Goal: Task Accomplishment & Management: Complete application form

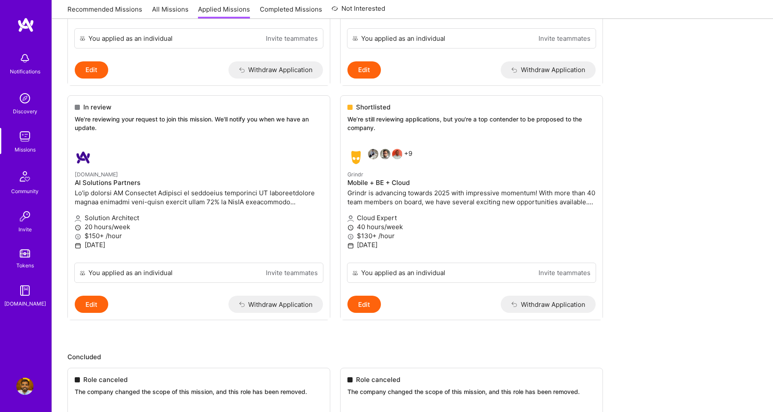
scroll to position [730, 0]
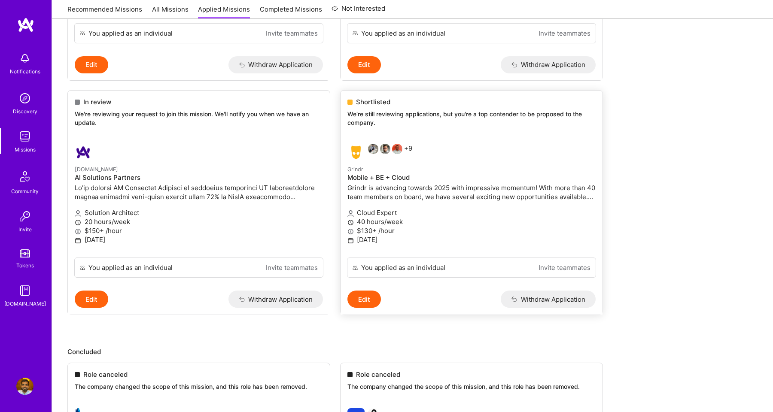
click at [410, 146] on div "+9" at bounding box center [379, 152] width 65 height 17
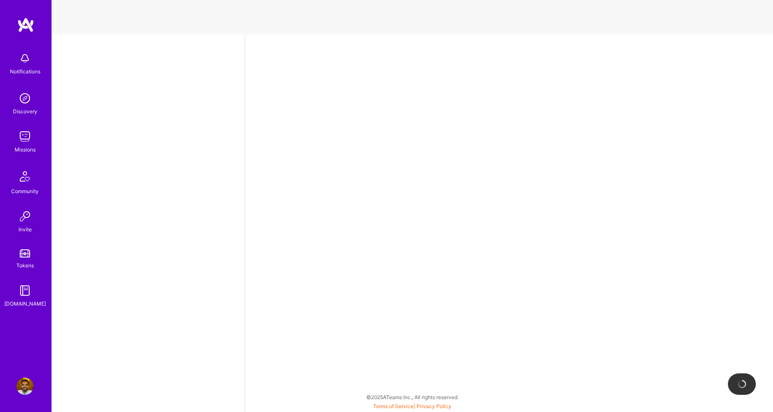
select select "US"
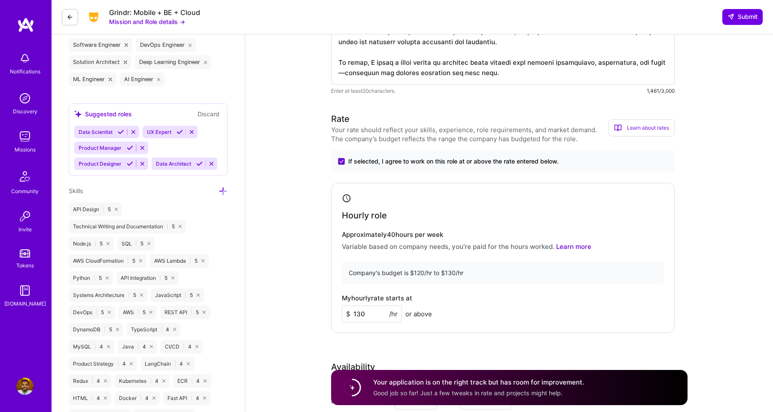
scroll to position [88, 0]
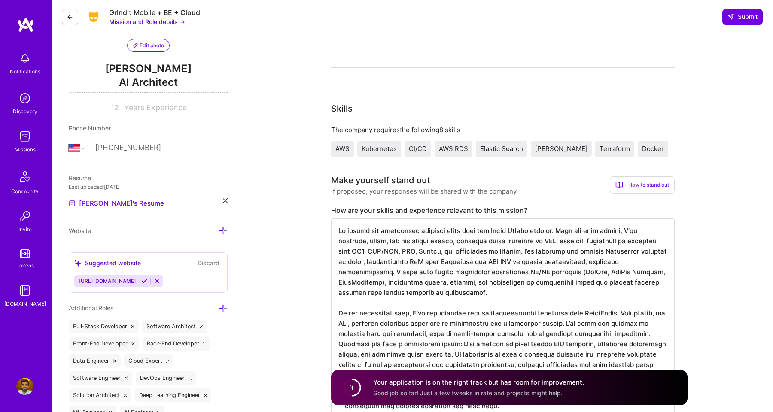
click at [31, 139] on img at bounding box center [24, 136] width 17 height 17
